Goal: Information Seeking & Learning: Find specific fact

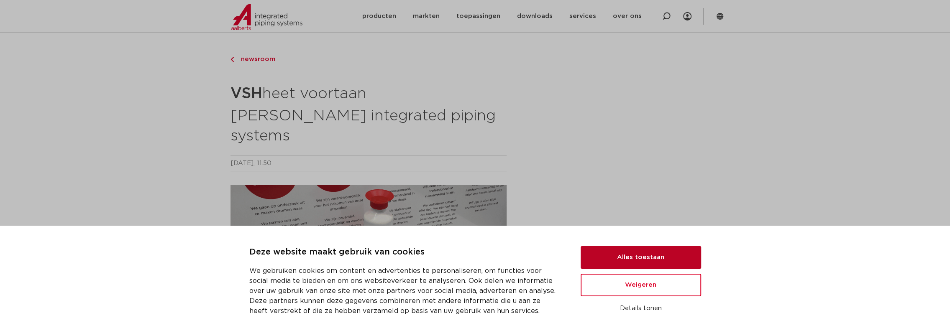
click at [601, 251] on button "Alles toestaan" at bounding box center [641, 257] width 121 height 23
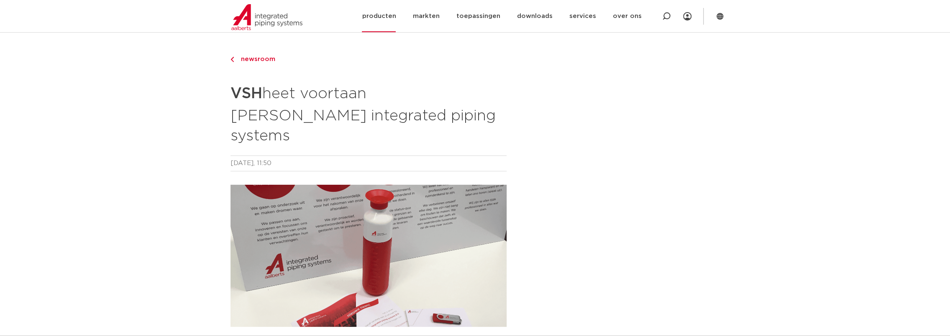
click at [374, 20] on link "producten" at bounding box center [379, 16] width 34 height 32
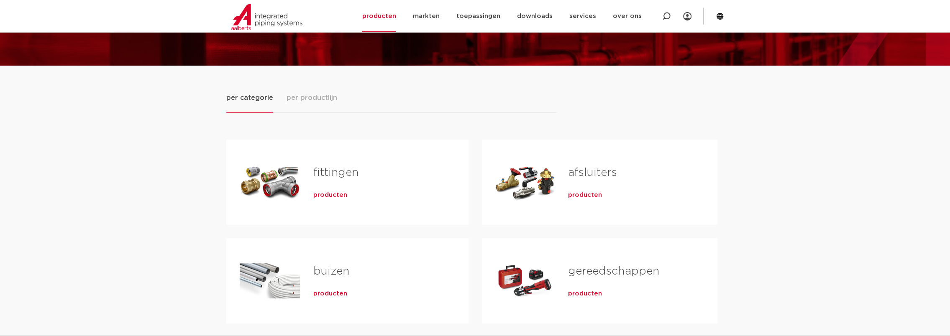
scroll to position [84, 0]
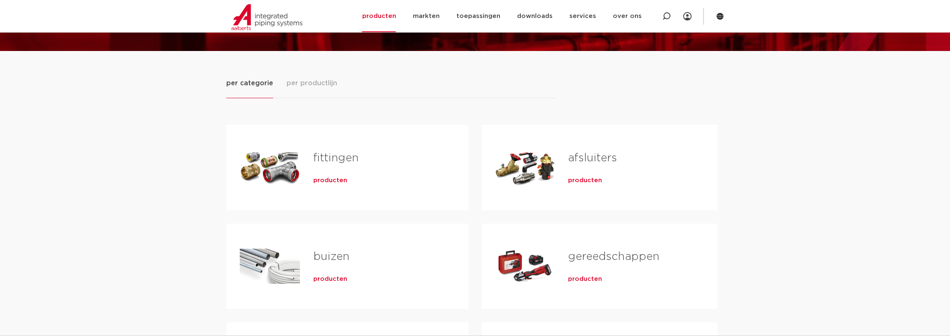
click at [331, 182] on span "producten" at bounding box center [330, 181] width 34 height 8
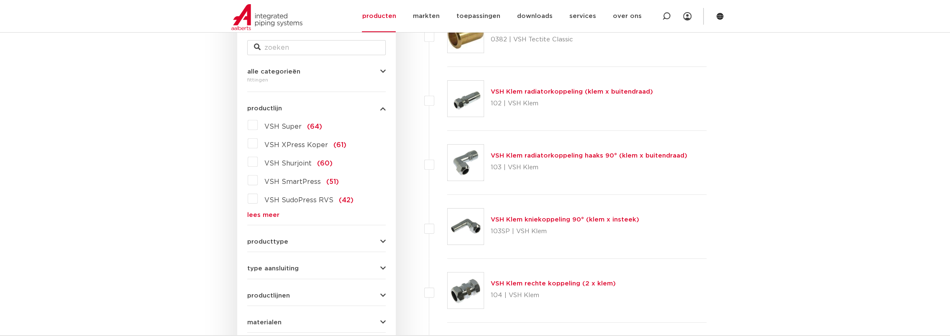
scroll to position [167, 0]
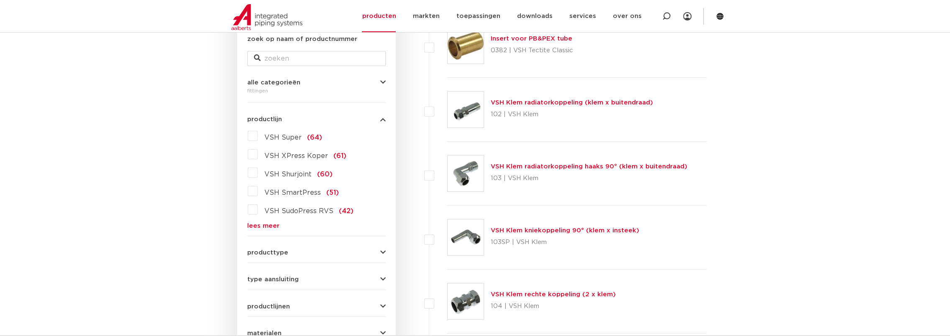
click at [270, 225] on link "lees meer" at bounding box center [316, 226] width 138 height 6
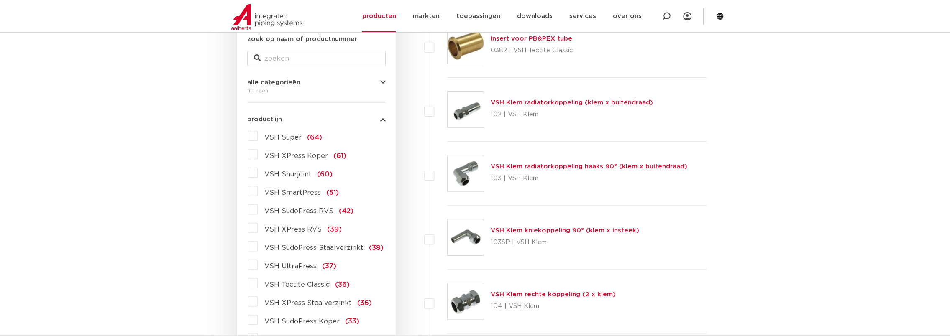
drag, startPoint x: 253, startPoint y: 266, endPoint x: 249, endPoint y: 264, distance: 4.4
click at [258, 264] on label "VSH UltraPress (37)" at bounding box center [297, 264] width 79 height 13
click at [0, 0] on input "VSH UltraPress (37)" at bounding box center [0, 0] width 0 height 0
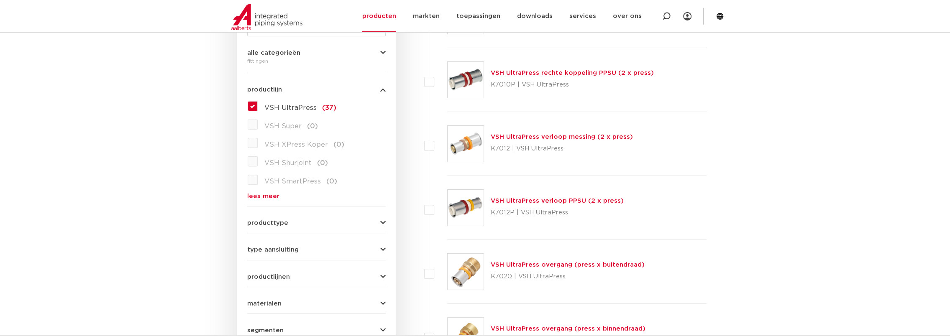
scroll to position [209, 0]
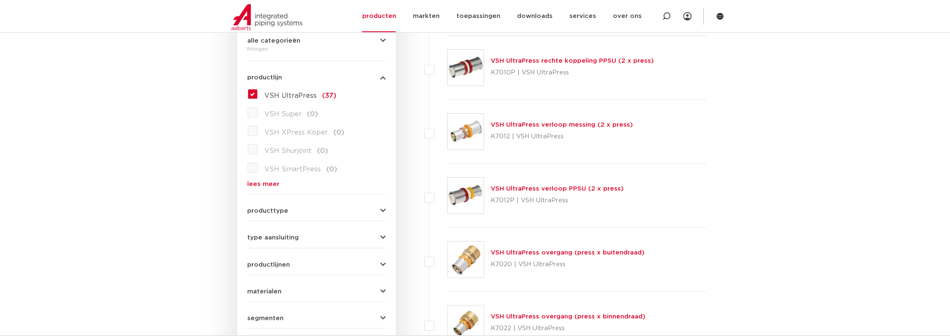
click at [258, 94] on label "VSH UltraPress (37)" at bounding box center [297, 93] width 79 height 13
click at [0, 0] on input "VSH UltraPress (37)" at bounding box center [0, 0] width 0 height 0
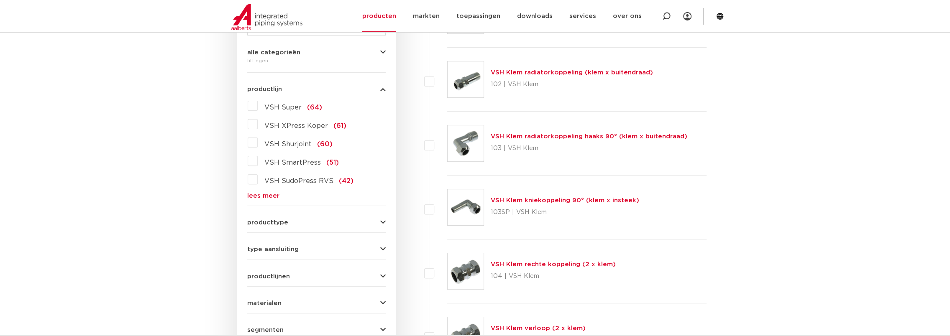
scroll to position [209, 0]
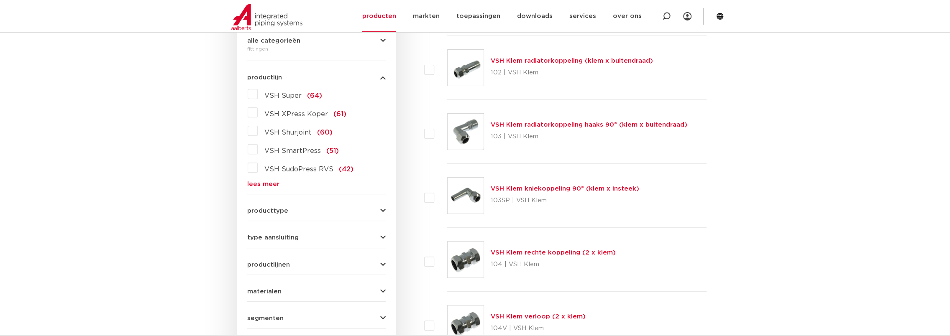
click at [266, 182] on link "lees meer" at bounding box center [316, 184] width 138 height 6
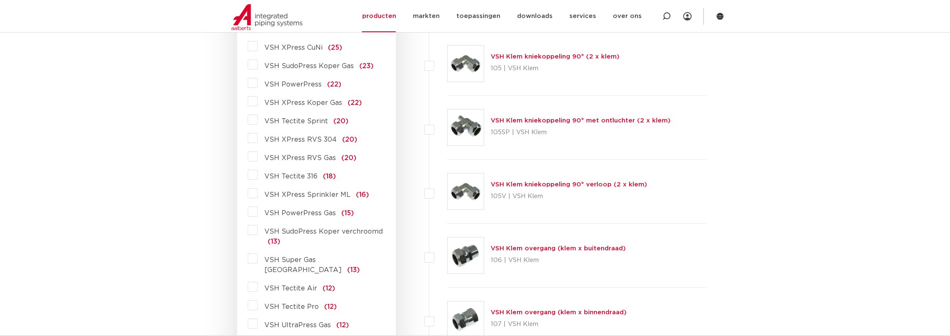
scroll to position [544, 0]
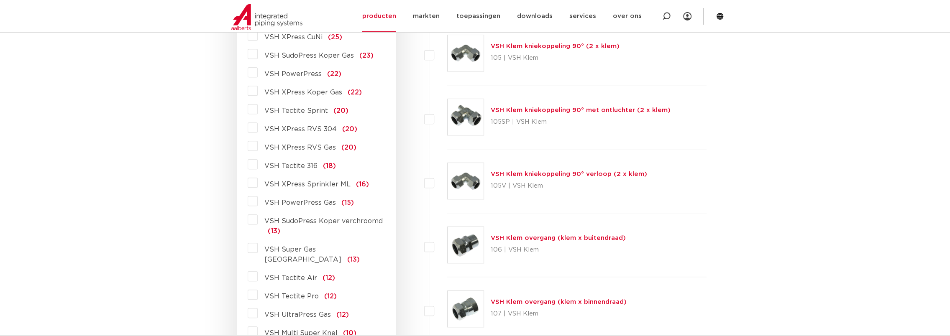
click at [258, 75] on label "VSH PowerPress (22)" at bounding box center [300, 72] width 84 height 13
click at [0, 0] on input "VSH PowerPress (22)" at bounding box center [0, 0] width 0 height 0
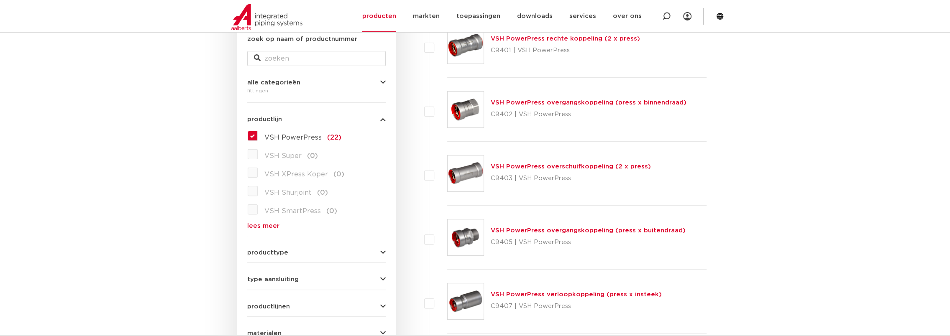
scroll to position [84, 0]
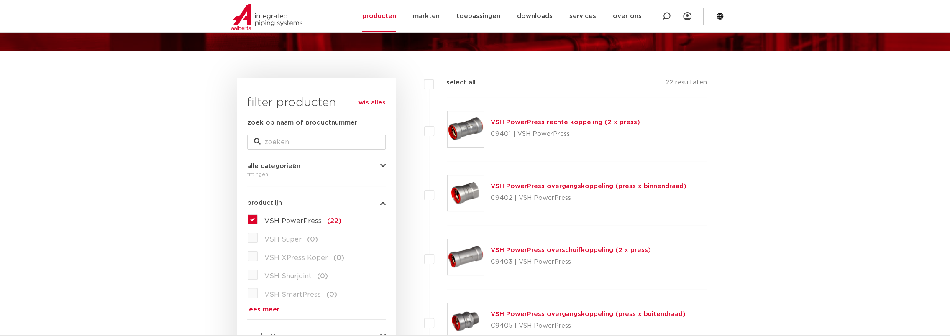
click at [519, 187] on link "VSH PowerPress overgangskoppeling (press x binnendraad)" at bounding box center [589, 186] width 196 height 6
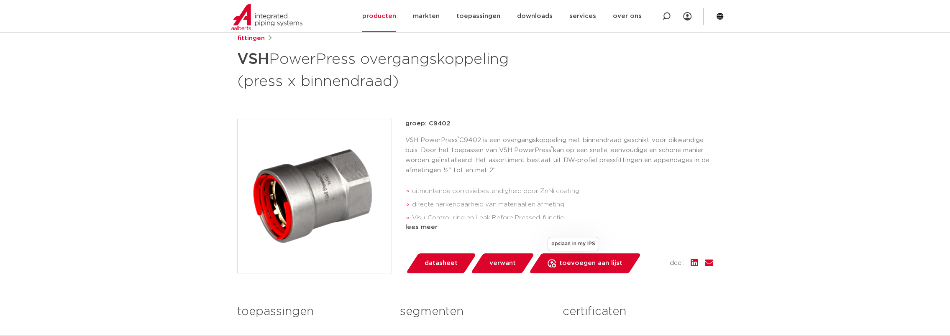
scroll to position [126, 0]
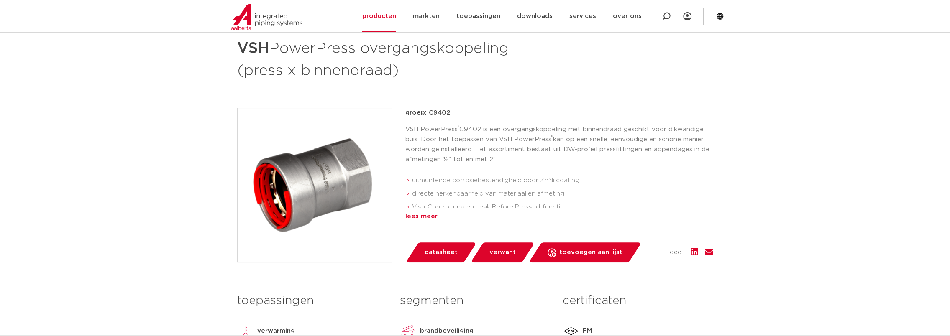
click at [428, 218] on div "lees meer" at bounding box center [559, 217] width 308 height 10
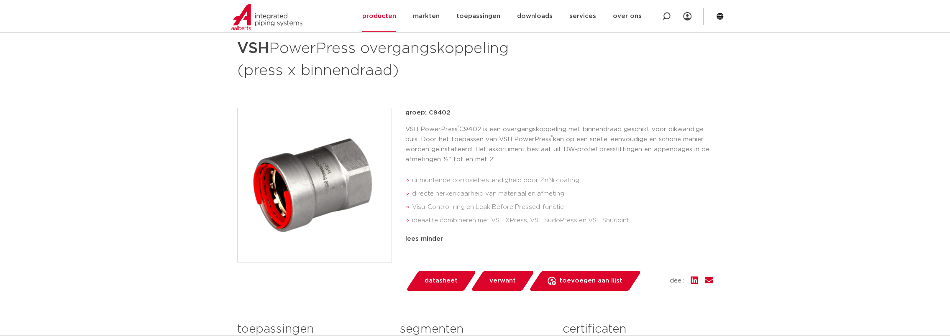
click at [429, 238] on div "lees minder" at bounding box center [559, 239] width 308 height 10
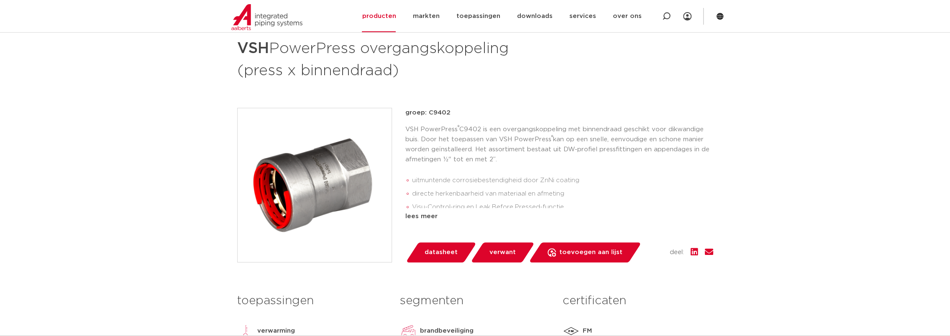
click at [423, 218] on div "lees meer" at bounding box center [559, 217] width 308 height 10
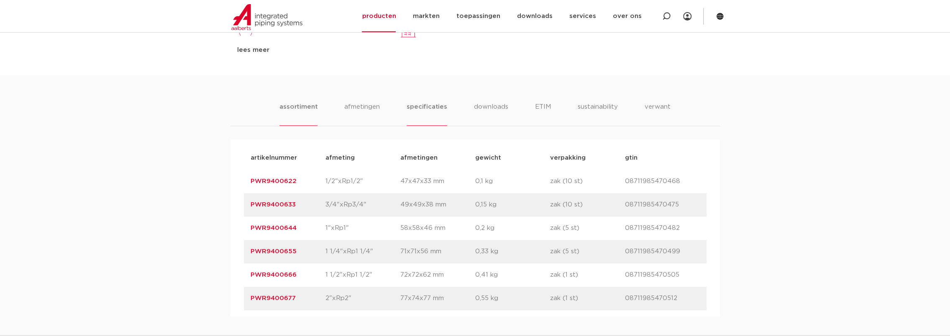
scroll to position [544, 0]
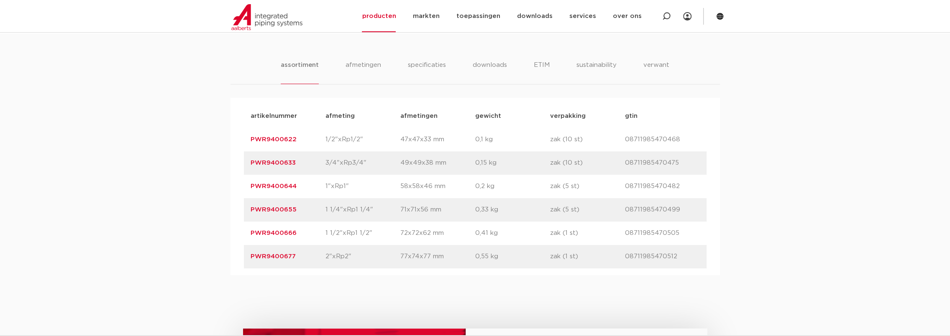
drag, startPoint x: 625, startPoint y: 256, endPoint x: 677, endPoint y: 257, distance: 52.7
click at [677, 257] on p "08711985470512" at bounding box center [662, 257] width 75 height 10
drag, startPoint x: 677, startPoint y: 257, endPoint x: 671, endPoint y: 254, distance: 7.1
copy p "08711985470512"
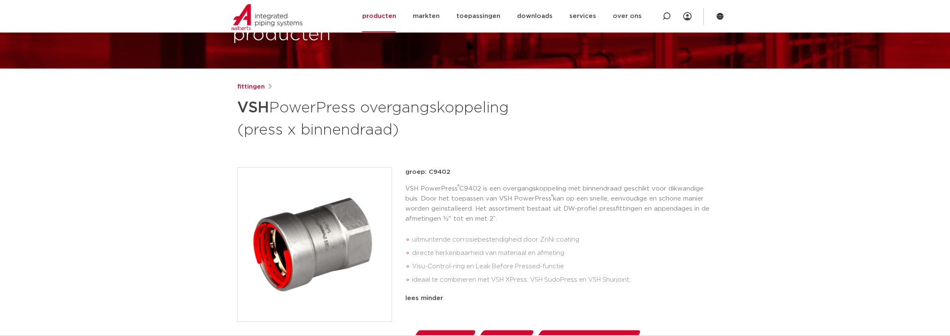
scroll to position [0, 0]
